Goal: Task Accomplishment & Management: Manage account settings

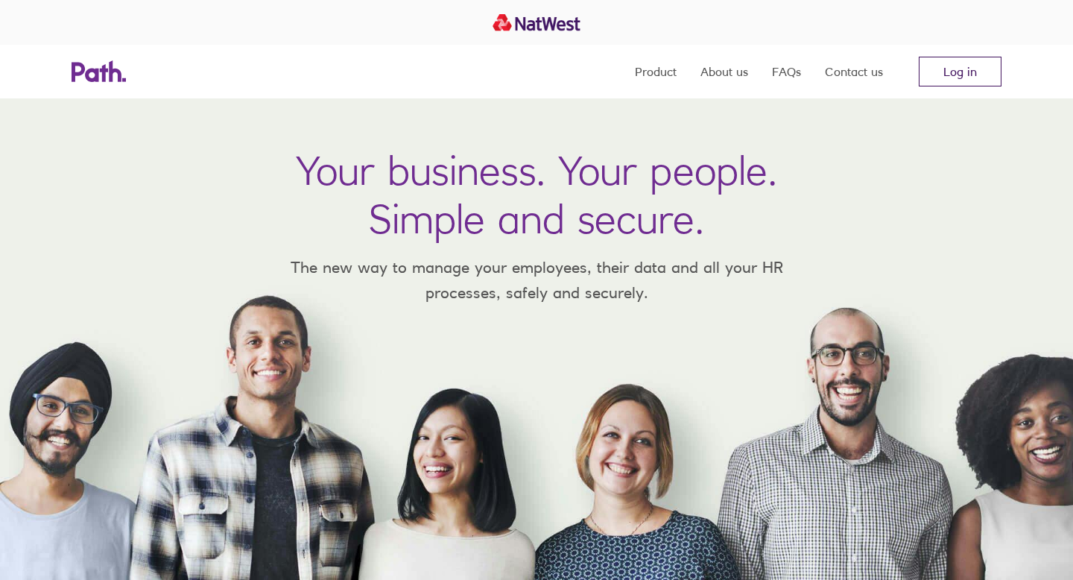
click at [893, 76] on link "Log in" at bounding box center [960, 72] width 83 height 30
click at [960, 72] on link "Log in" at bounding box center [960, 72] width 83 height 30
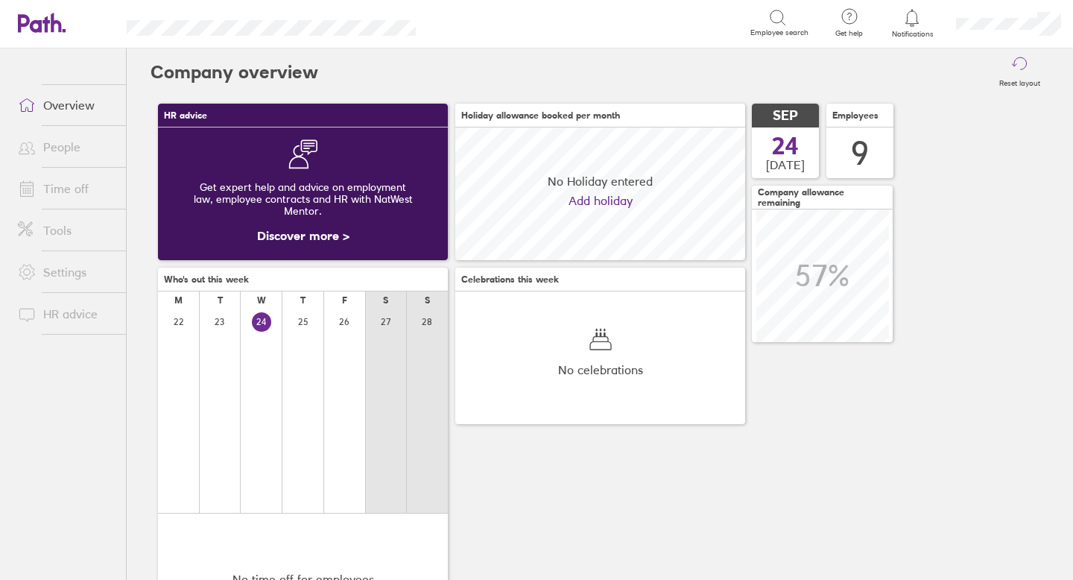
scroll to position [133, 290]
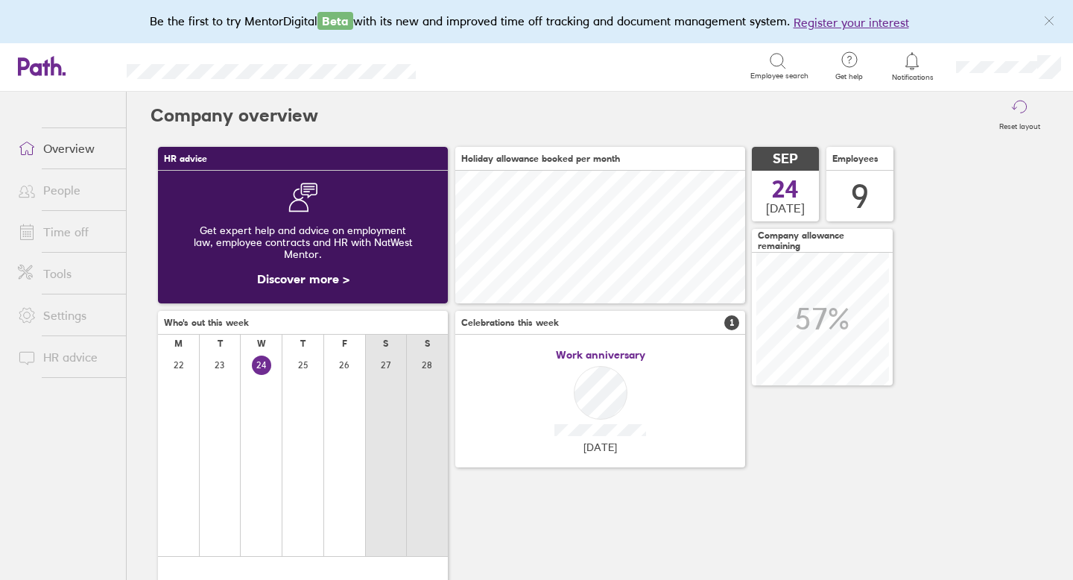
click at [72, 227] on link "Time off" at bounding box center [66, 232] width 120 height 30
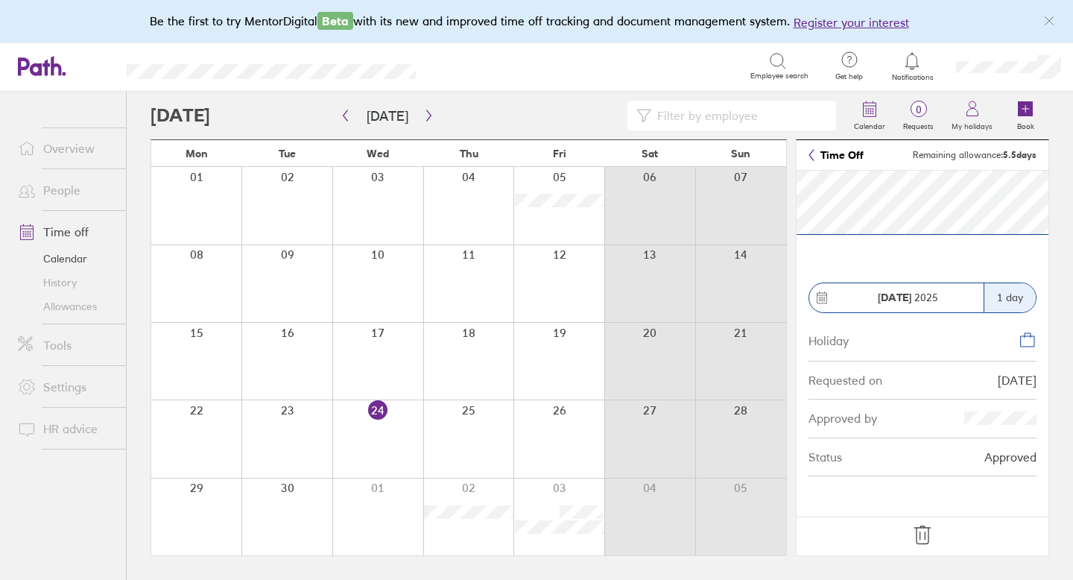
click at [926, 537] on icon at bounding box center [922, 535] width 24 height 24
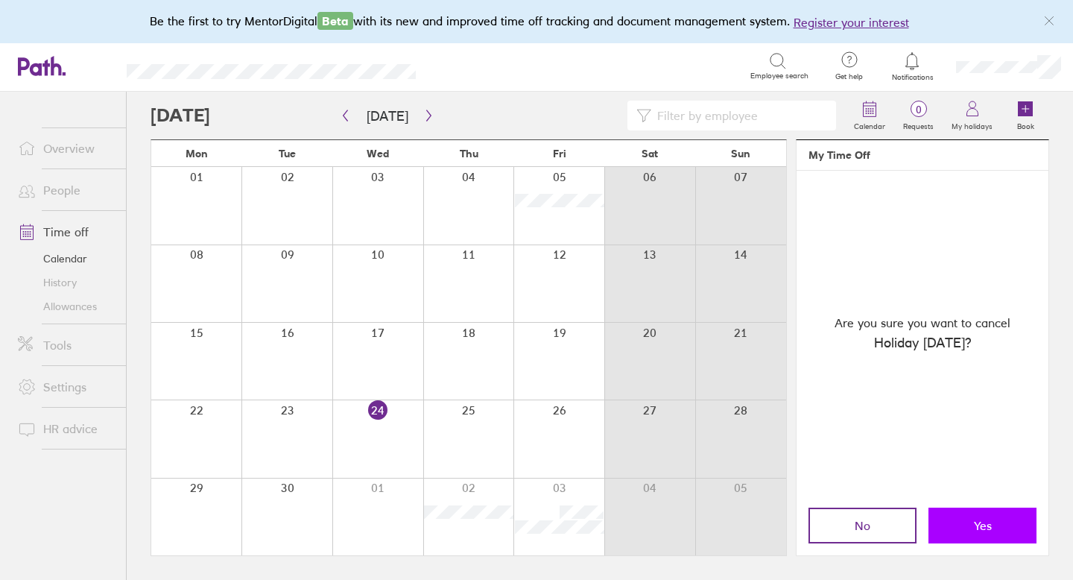
click at [984, 527] on span "Yes" at bounding box center [983, 525] width 18 height 13
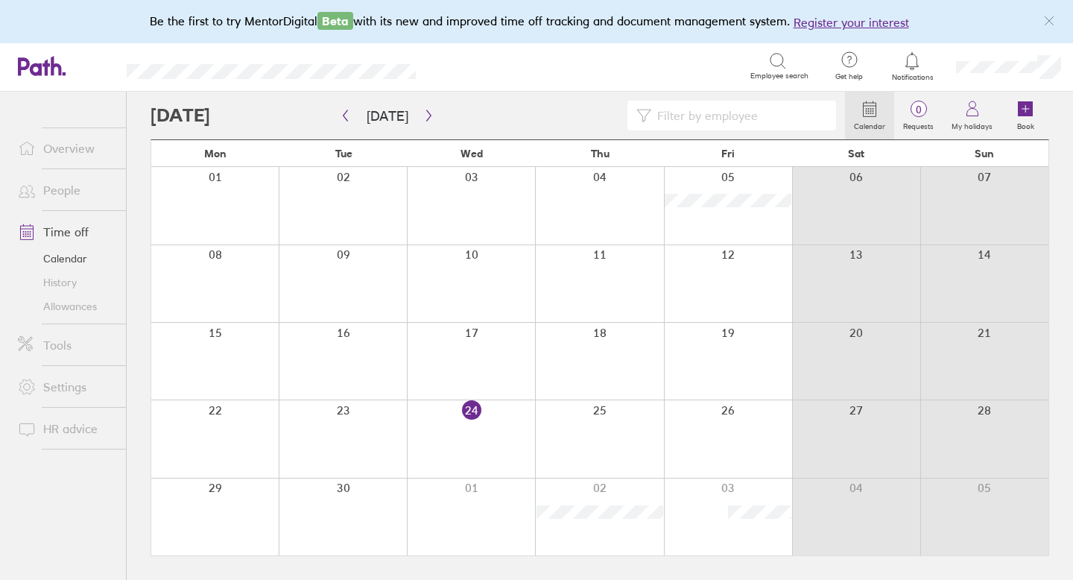
click at [69, 302] on link "Allowances" at bounding box center [66, 306] width 120 height 24
